Goal: Task Accomplishment & Management: Manage account settings

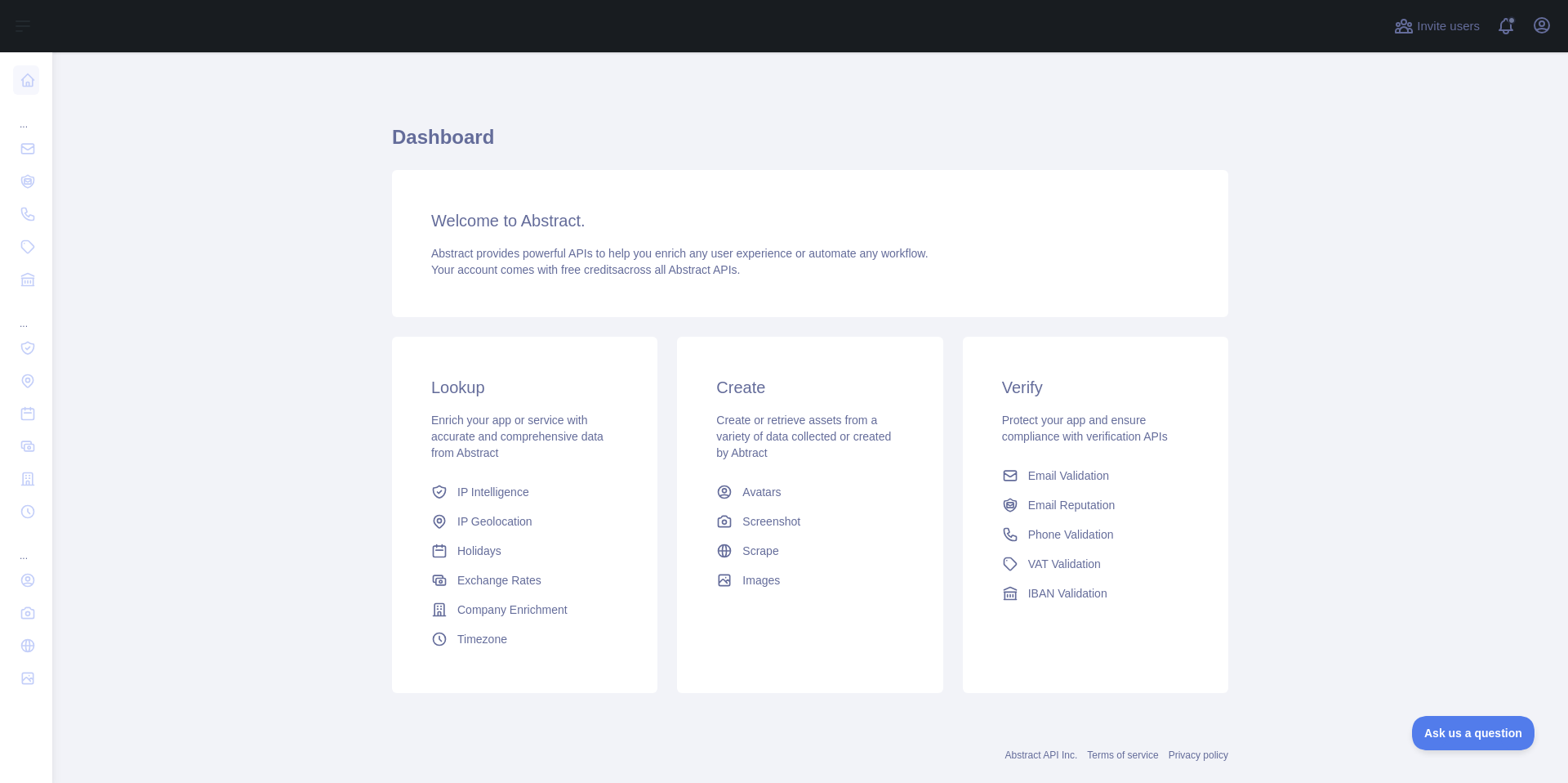
scroll to position [13, 0]
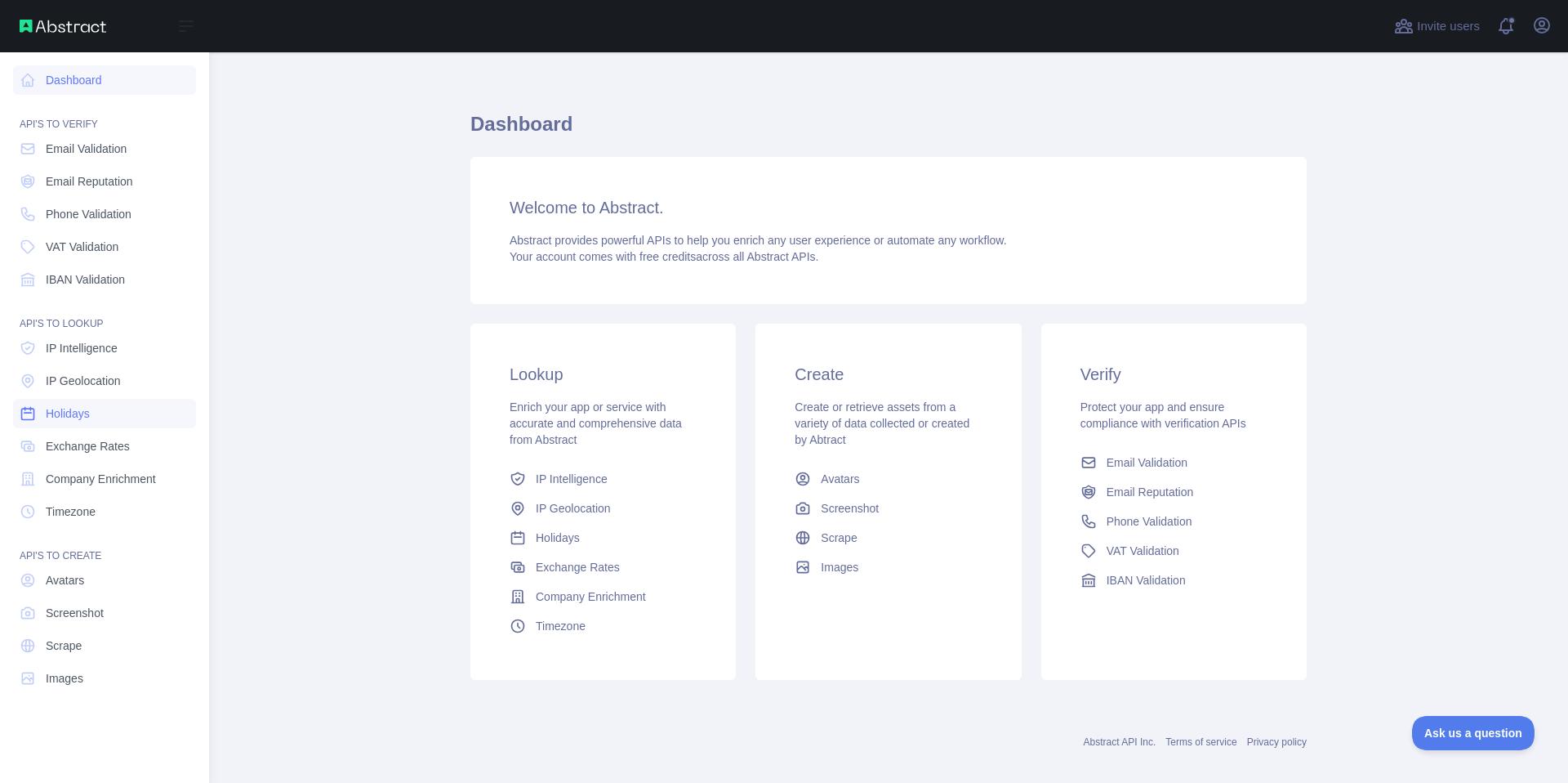
click at [133, 420] on link "Holidays" at bounding box center [104, 413] width 183 height 29
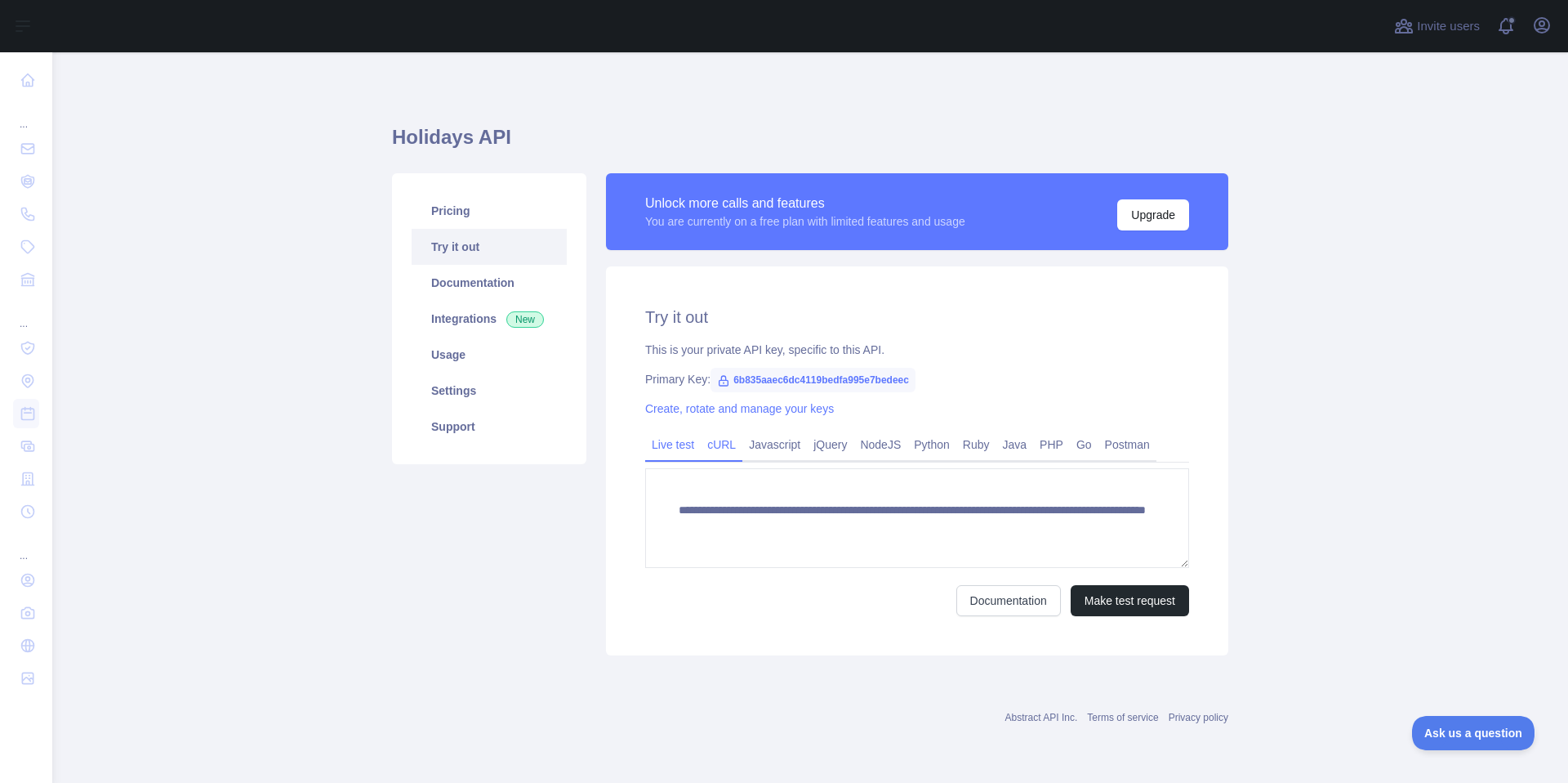
click at [733, 447] on link "cURL" at bounding box center [721, 444] width 42 height 26
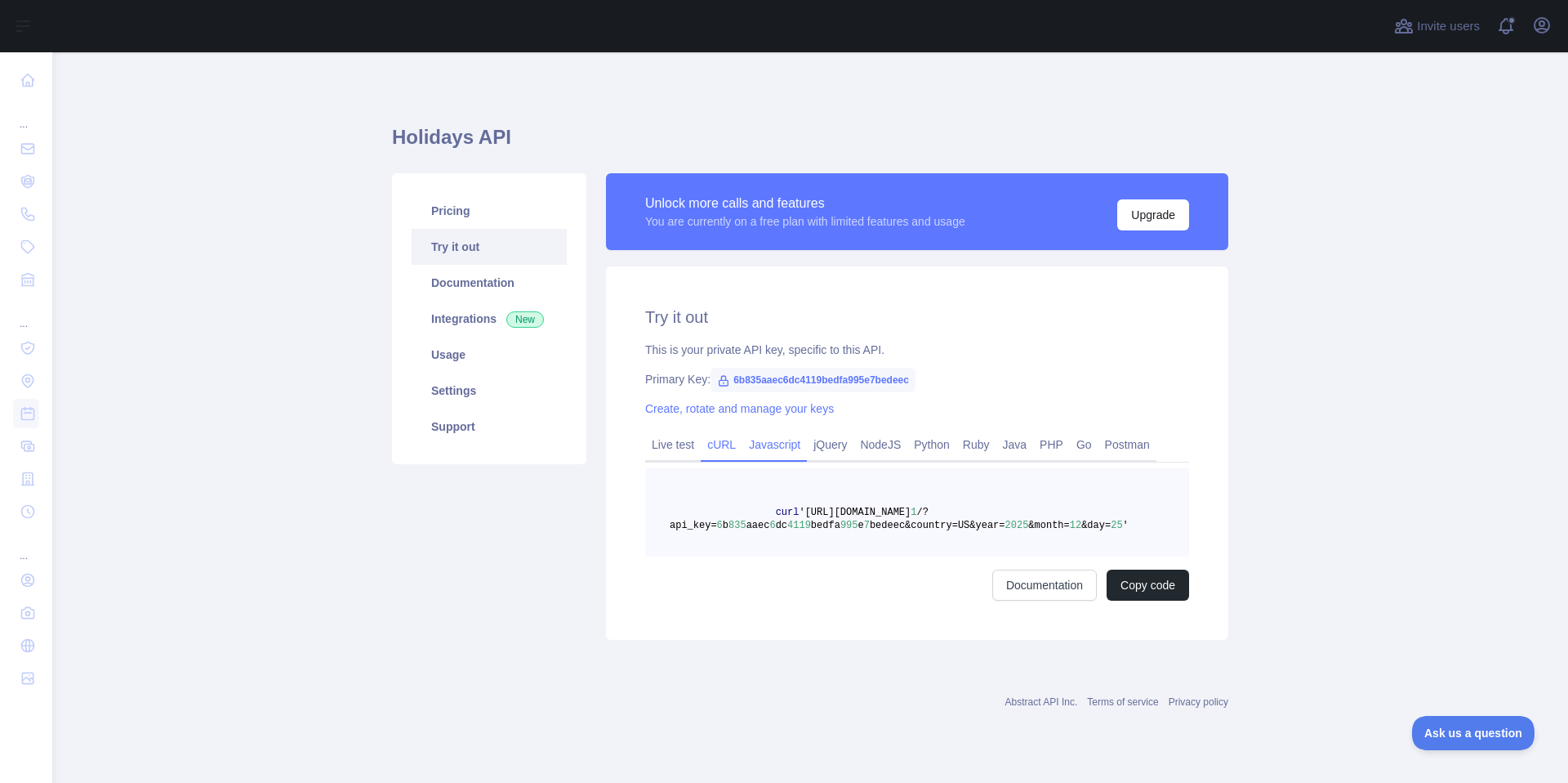
click at [776, 447] on link "Javascript" at bounding box center [775, 444] width 64 height 26
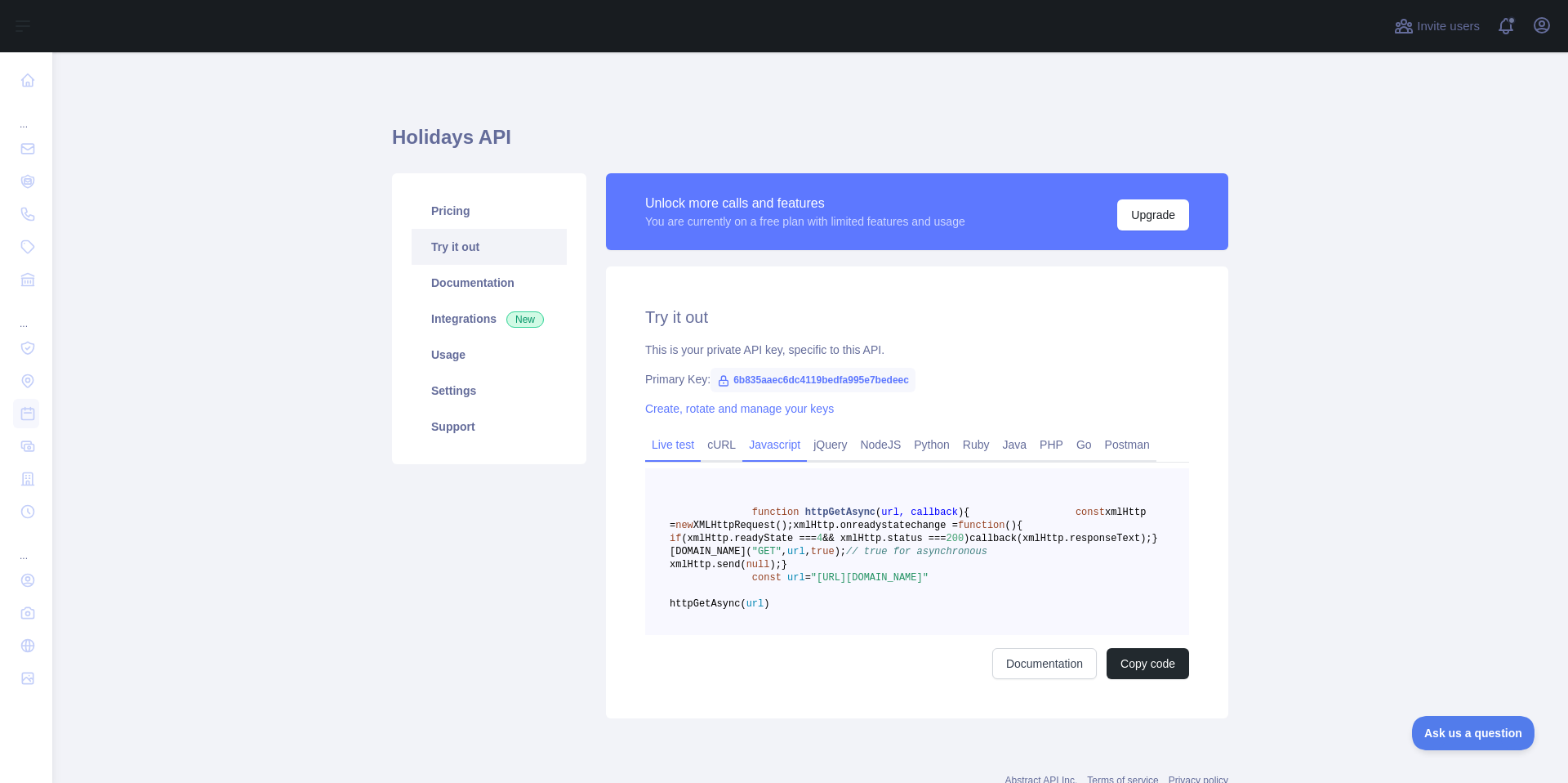
click at [673, 446] on link "Live test" at bounding box center [673, 444] width 55 height 26
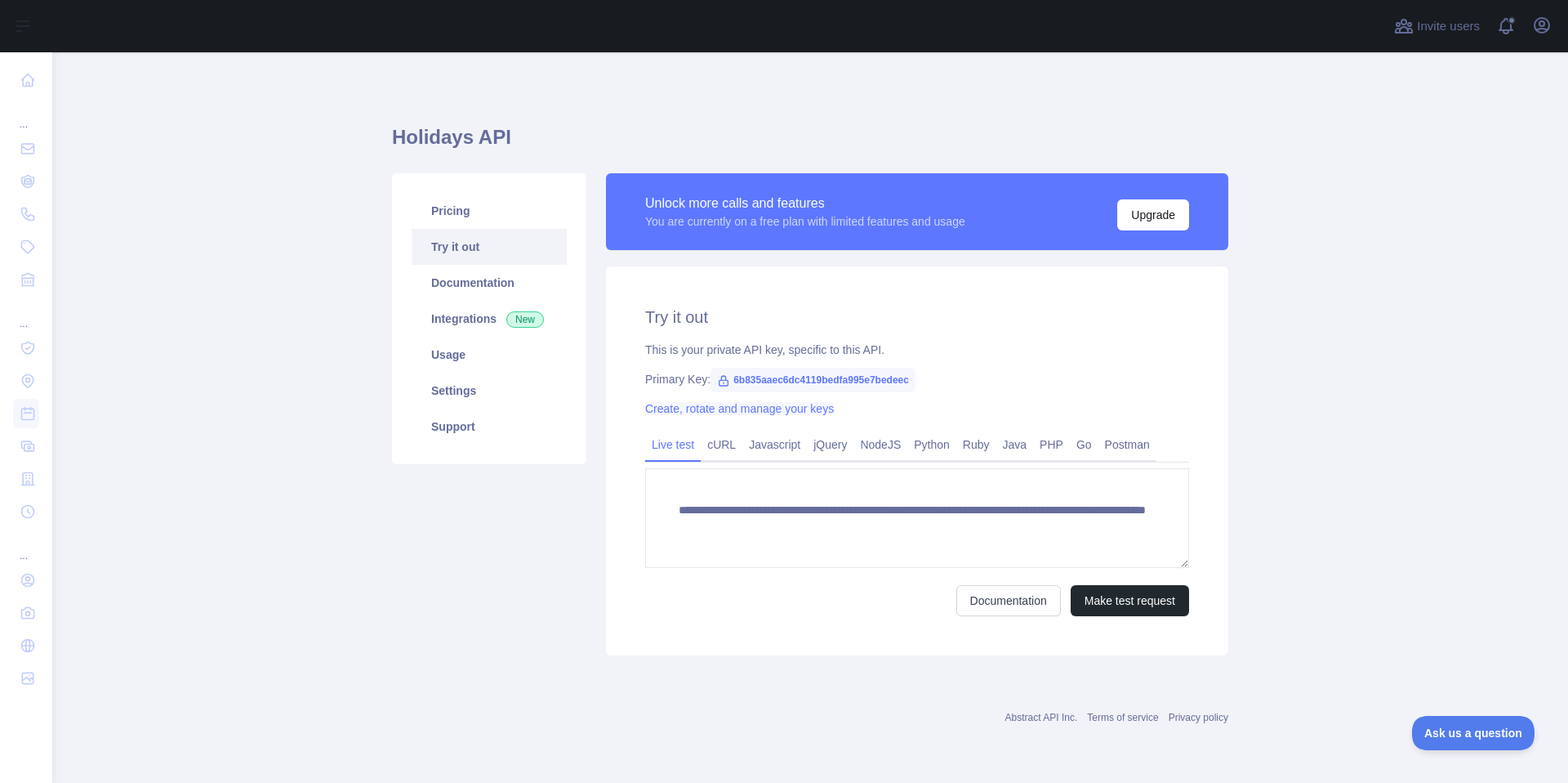
click at [701, 409] on link "Create, rotate and manage your keys" at bounding box center [739, 408] width 188 height 13
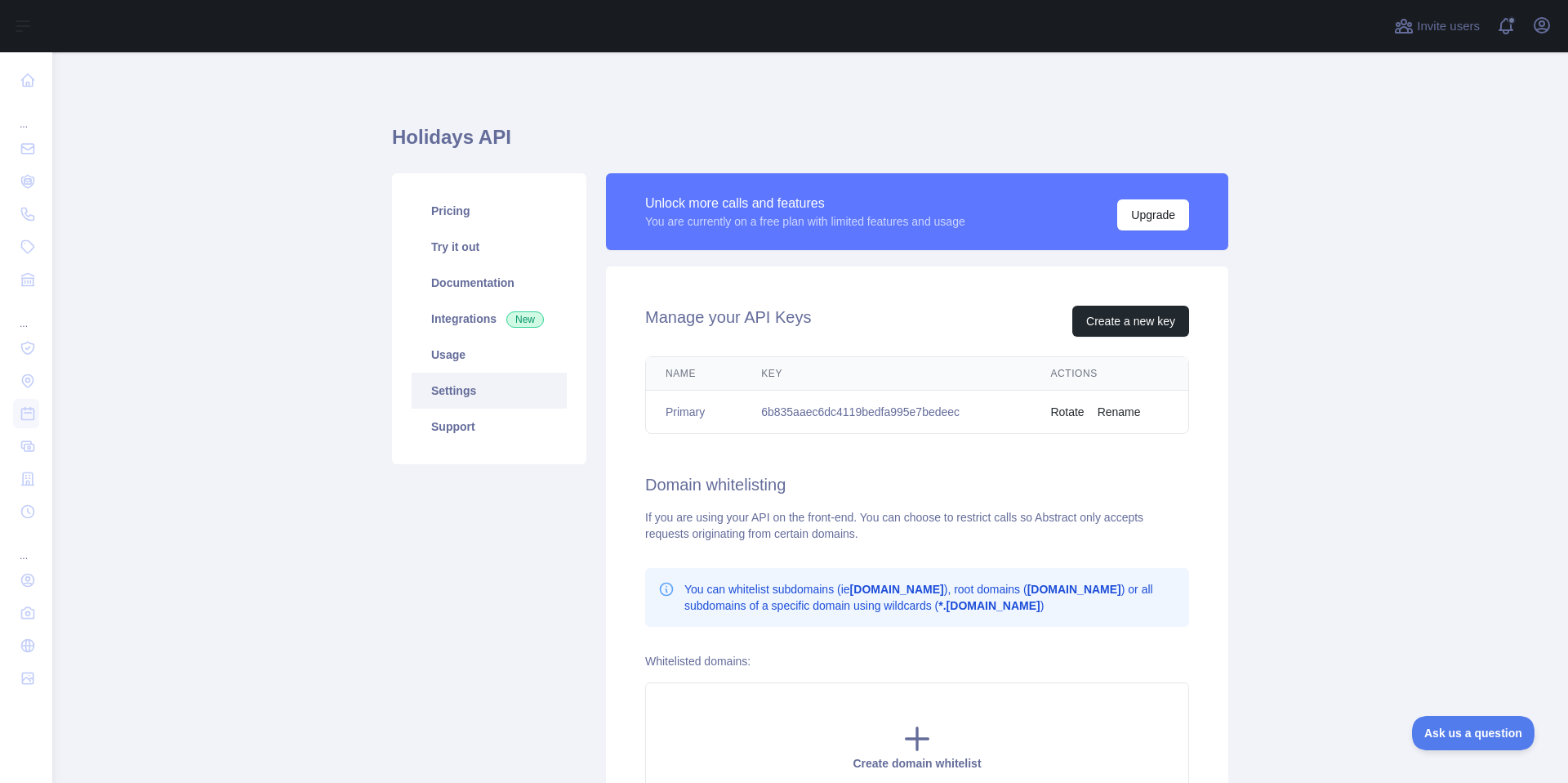
click at [1125, 413] on button "Rename" at bounding box center [1119, 412] width 43 height 16
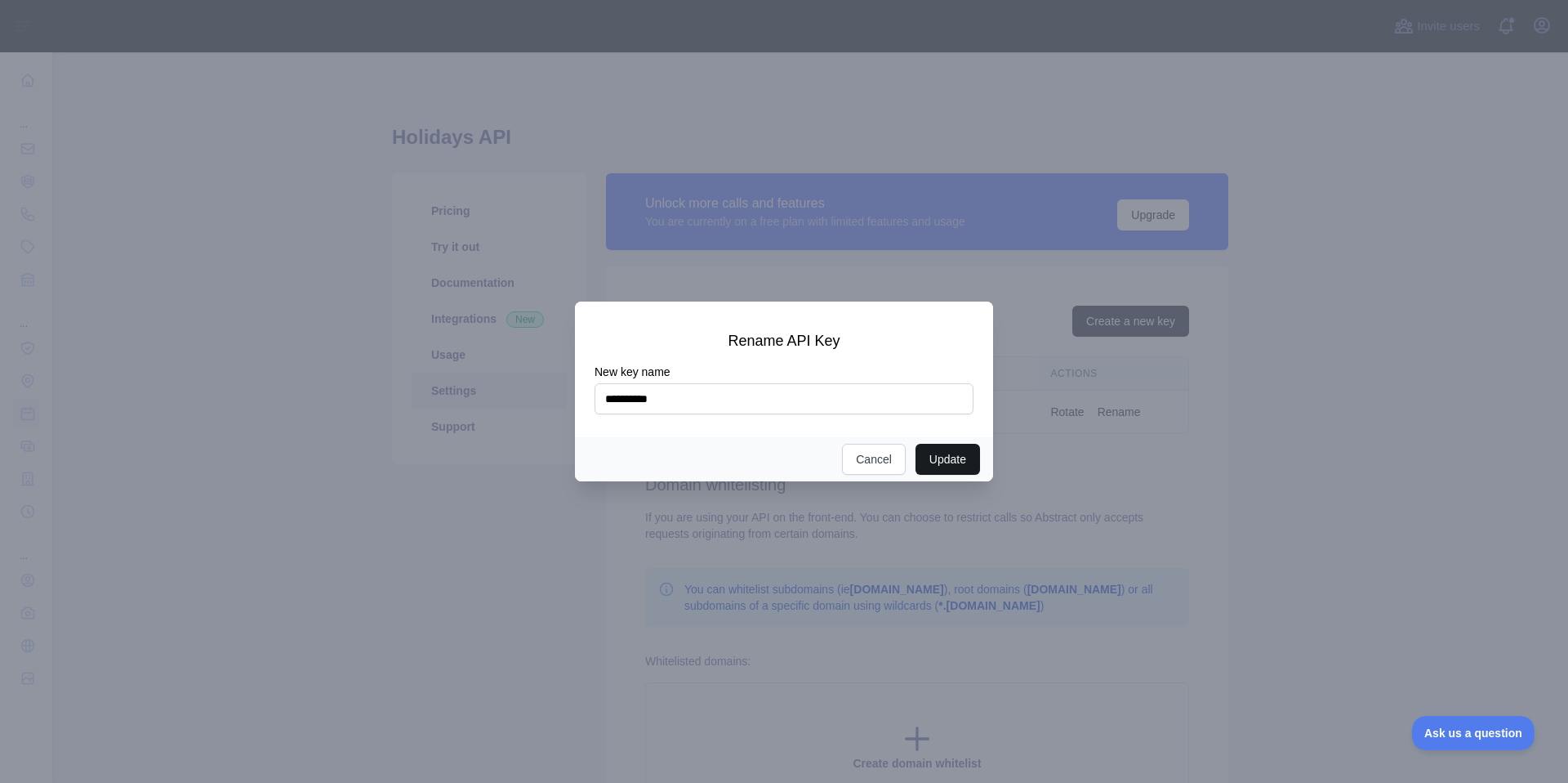
type input "**********"
click at [969, 467] on button "Update" at bounding box center [948, 459] width 64 height 31
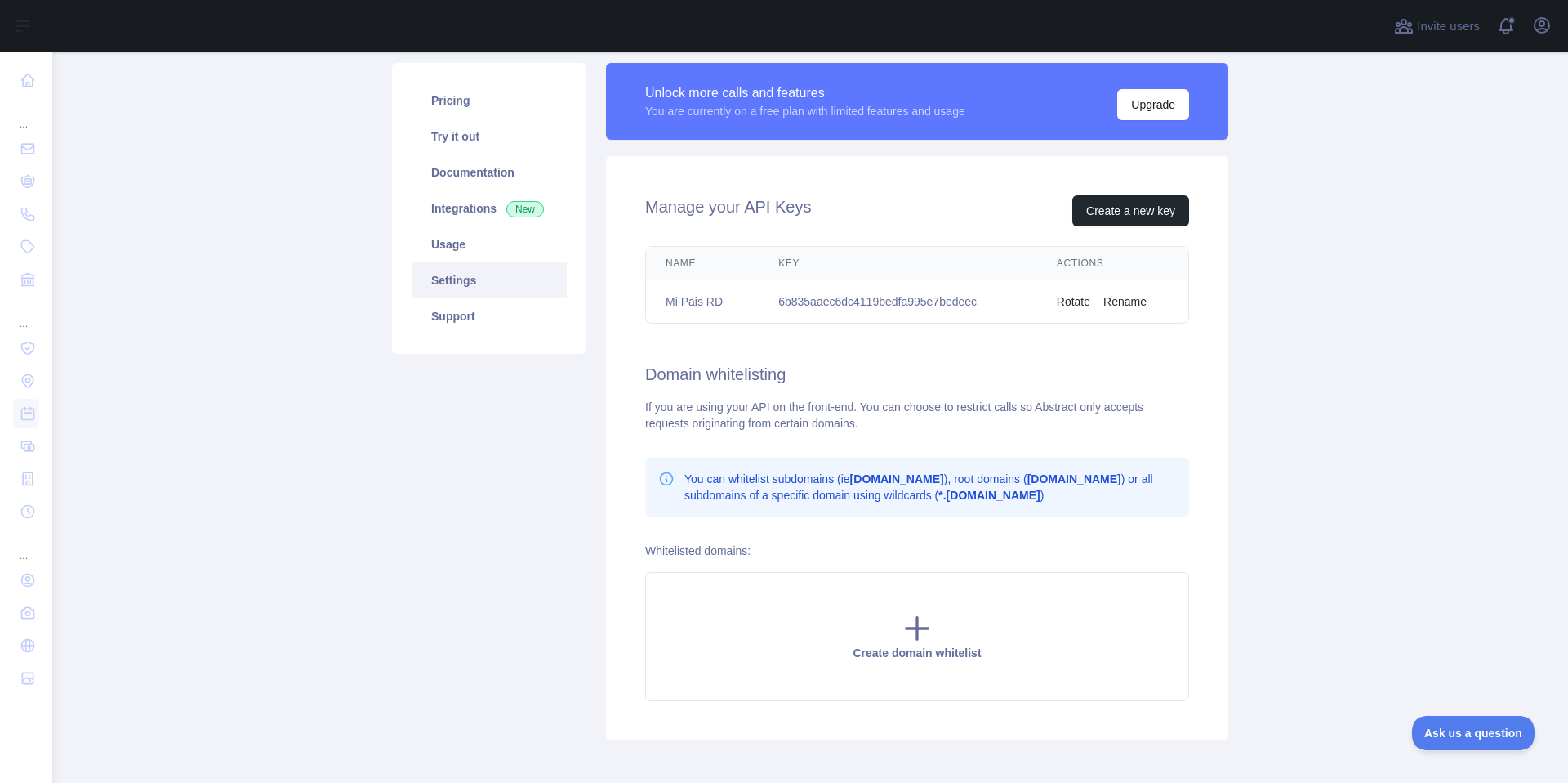
scroll to position [98, 0]
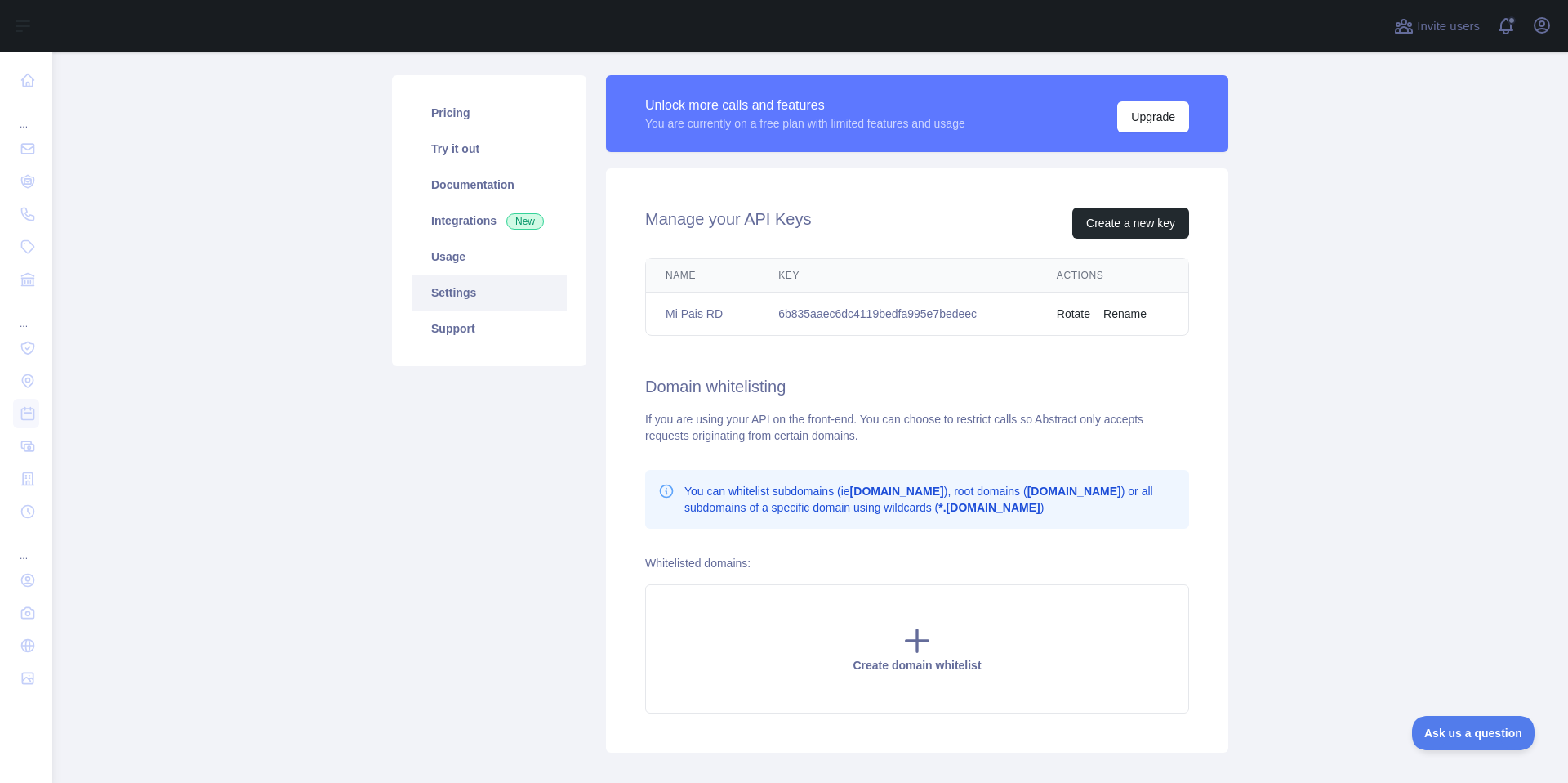
click at [959, 316] on td "6b835aaec6dc4119bedfa995e7bedeec" at bounding box center [898, 314] width 278 height 43
copy td "6b835aaec6dc4119bedfa995e7bedeec"
